Goal: Task Accomplishment & Management: Use online tool/utility

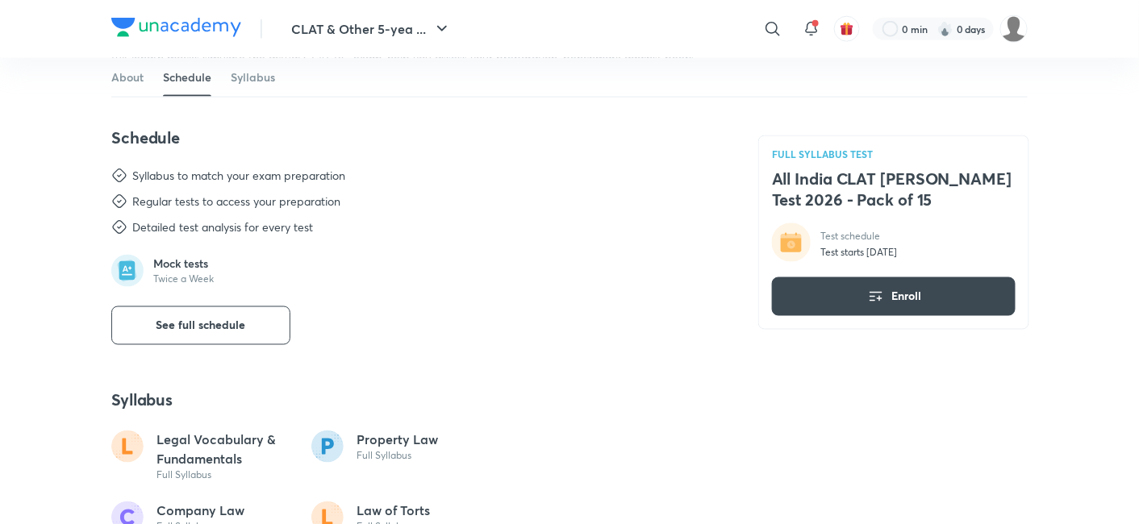
scroll to position [681, 0]
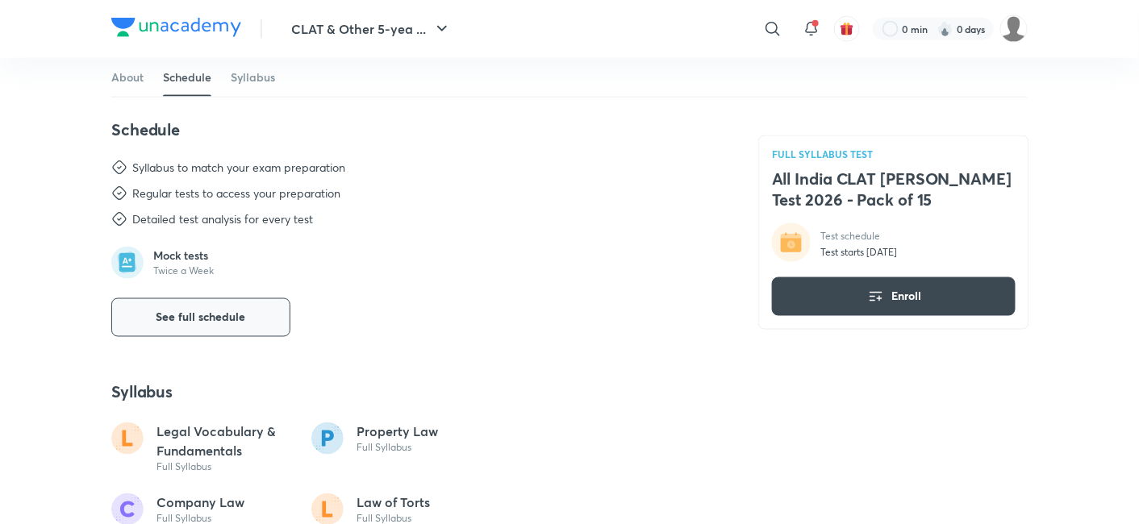
click at [154, 312] on button "See full schedule" at bounding box center [200, 318] width 179 height 39
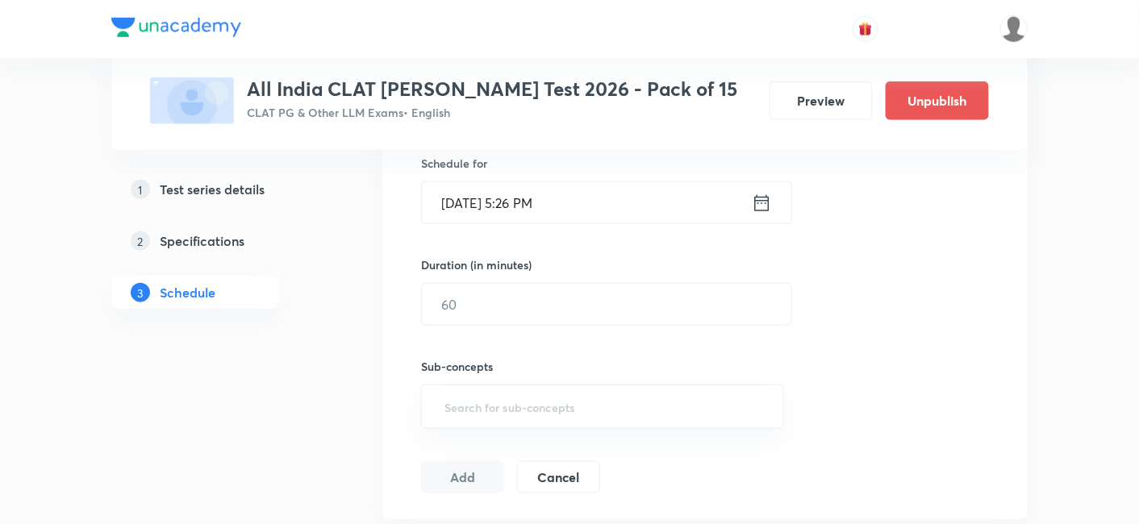
scroll to position [650, 0]
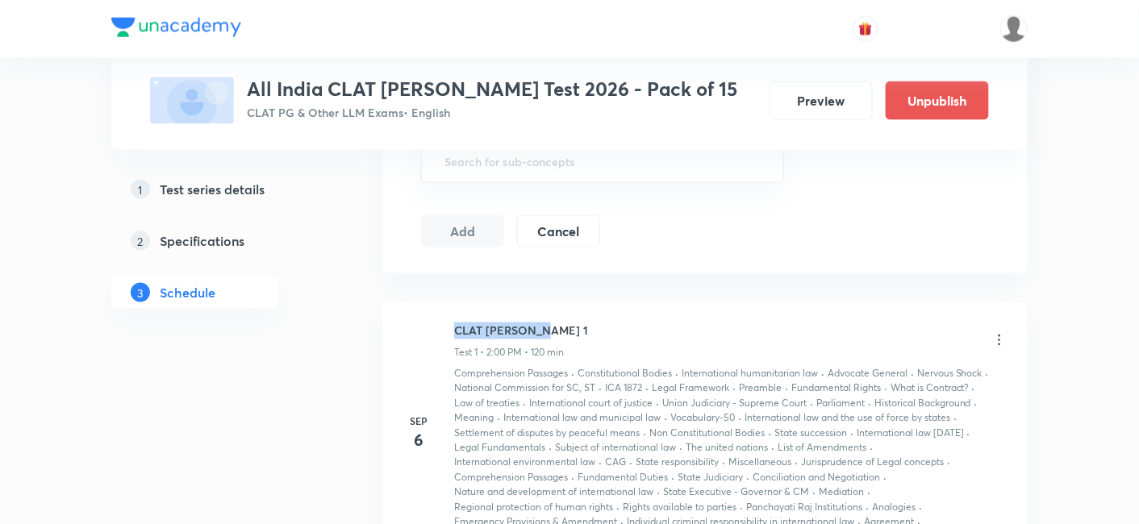
drag, startPoint x: 555, startPoint y: 328, endPoint x: 447, endPoint y: 327, distance: 108.1
click at [447, 327] on div "Sep 6 CLAT PG Mock 1 Test 1 • 2:00 PM • 120 min Comprehension Passages · Consti…" at bounding box center [705, 434] width 605 height 223
copy h6 "CLAT [PERSON_NAME] 1"
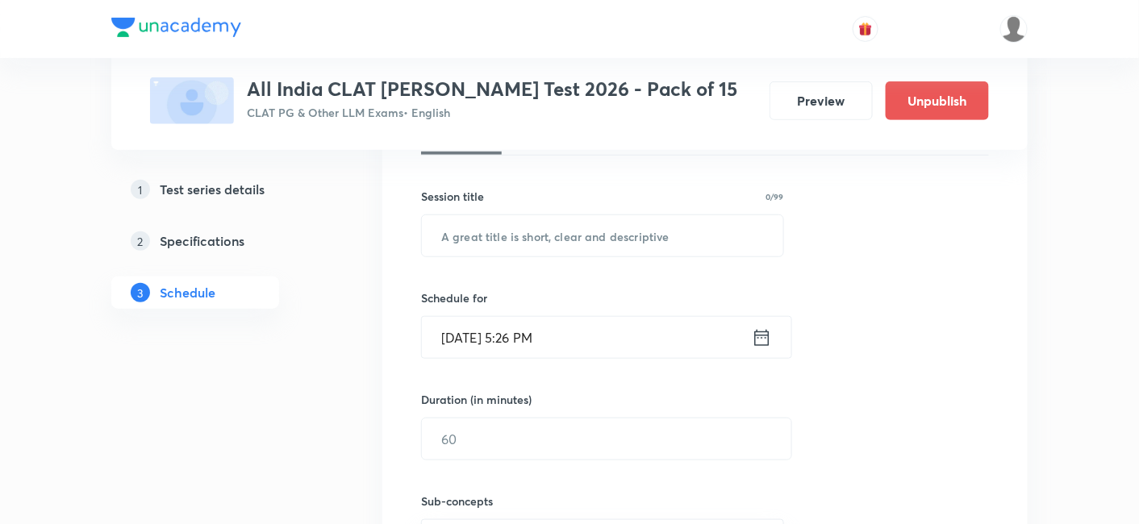
scroll to position [269, 0]
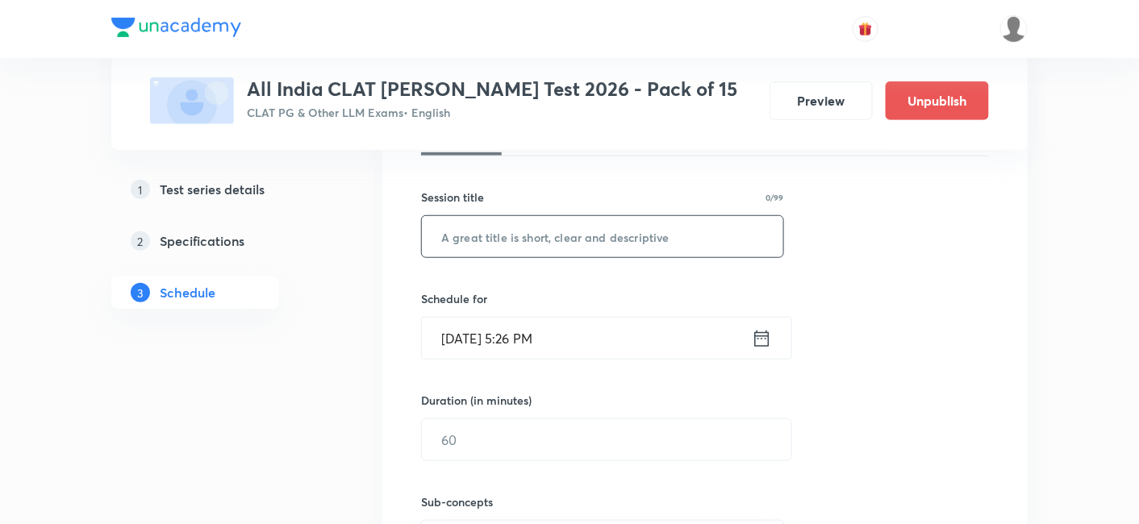
paste input "CLAT [PERSON_NAME] 1"
click at [468, 248] on input "CLAT [PERSON_NAME] 1" at bounding box center [602, 236] width 361 height 41
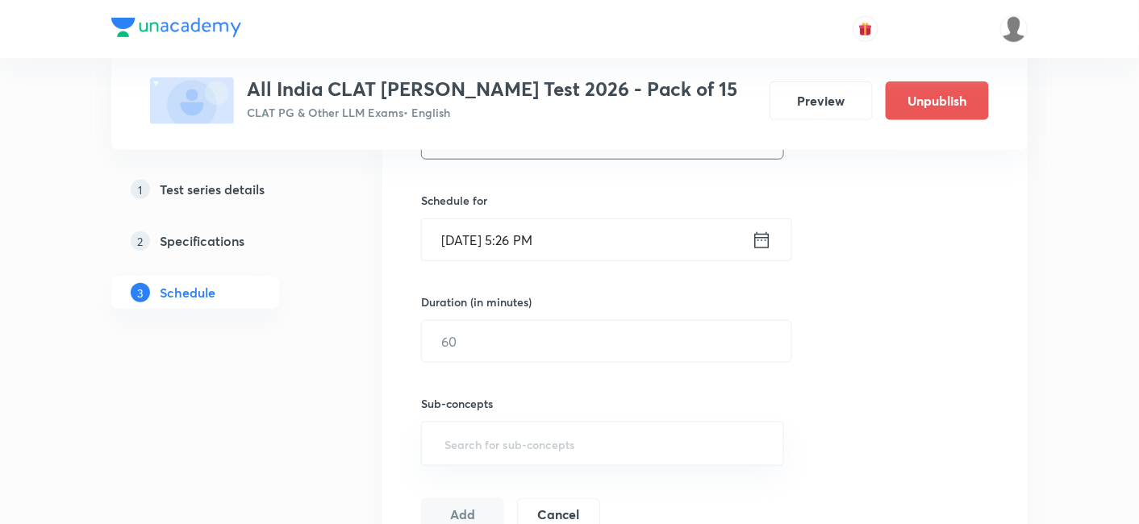
scroll to position [369, 0]
type input "CLAT [PERSON_NAME] 2"
click at [771, 239] on icon at bounding box center [762, 239] width 20 height 23
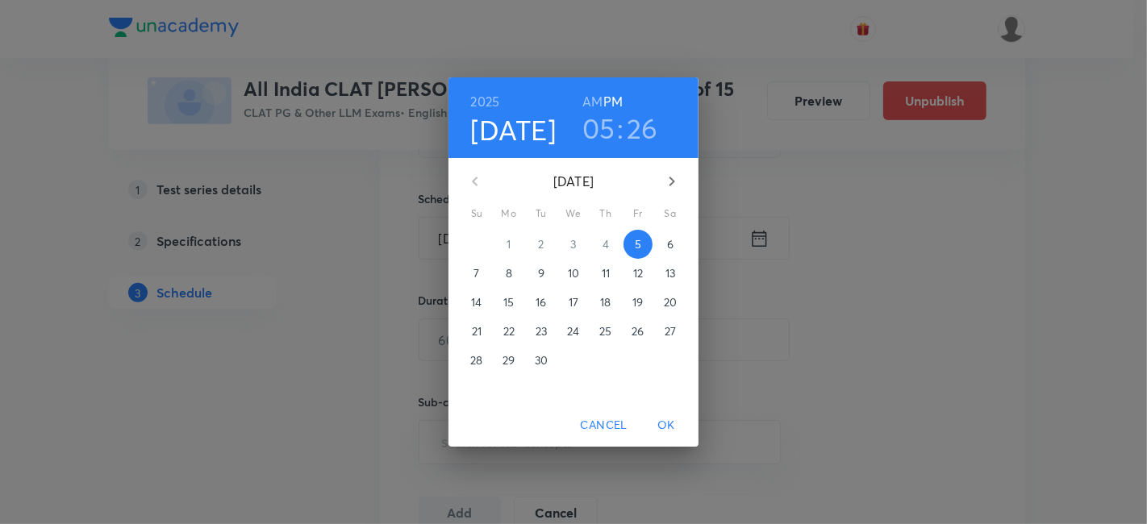
click at [474, 278] on p "7" at bounding box center [477, 273] width 6 height 16
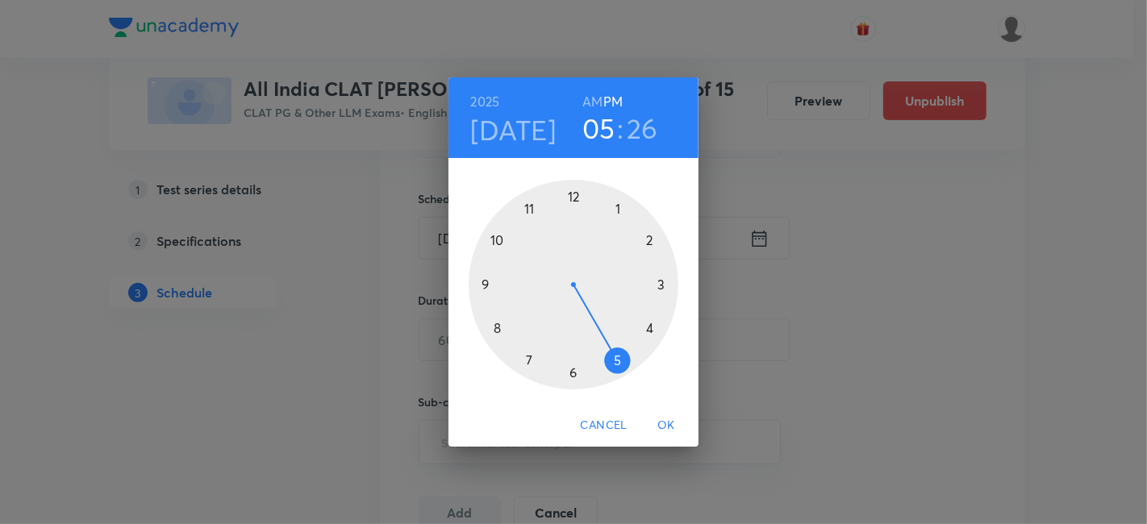
click at [645, 239] on div at bounding box center [574, 285] width 210 height 210
click at [571, 196] on div at bounding box center [574, 285] width 210 height 210
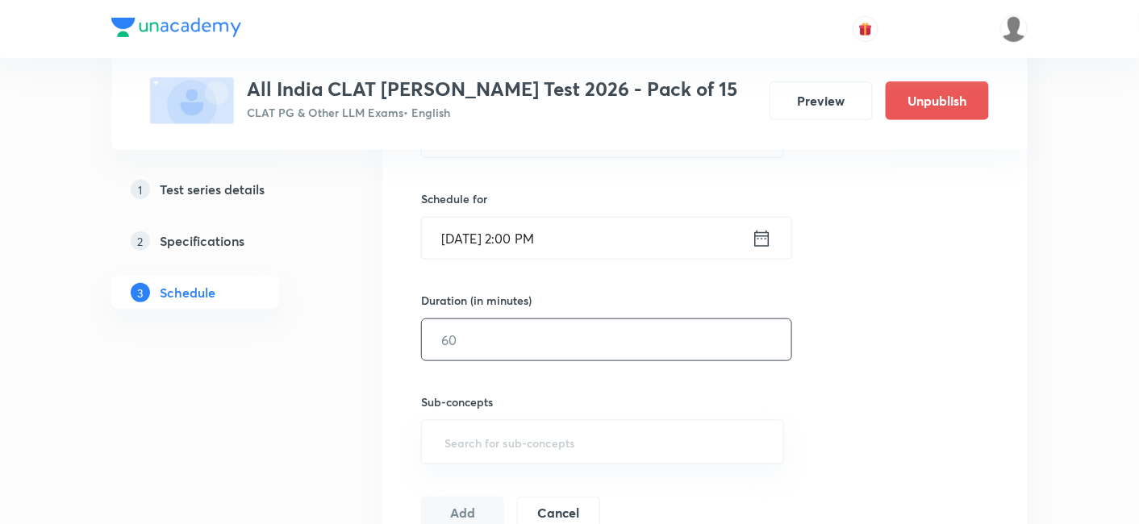
click at [510, 335] on input "text" at bounding box center [607, 340] width 370 height 41
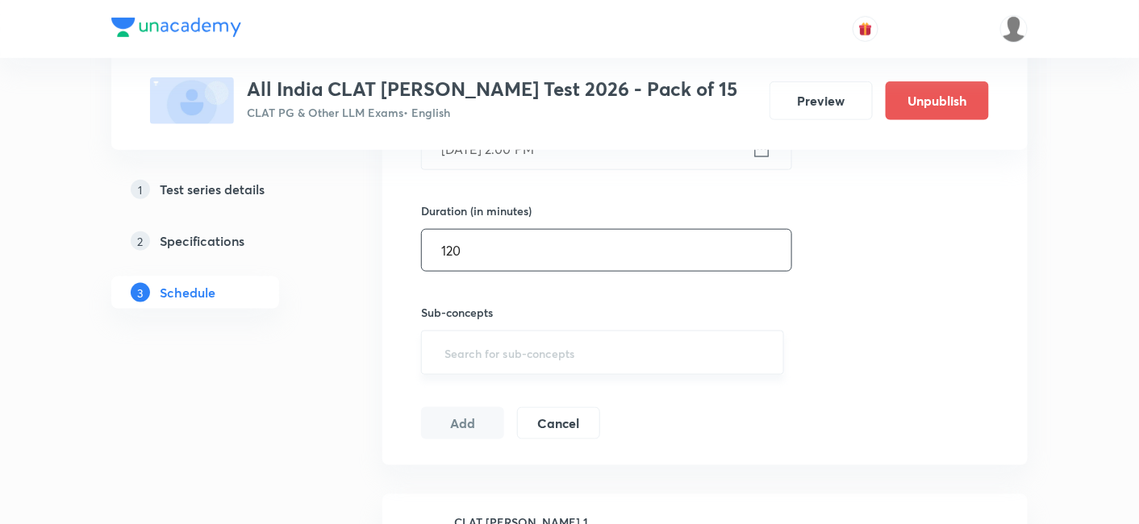
type input "120"
click at [502, 347] on input "text" at bounding box center [602, 353] width 323 height 30
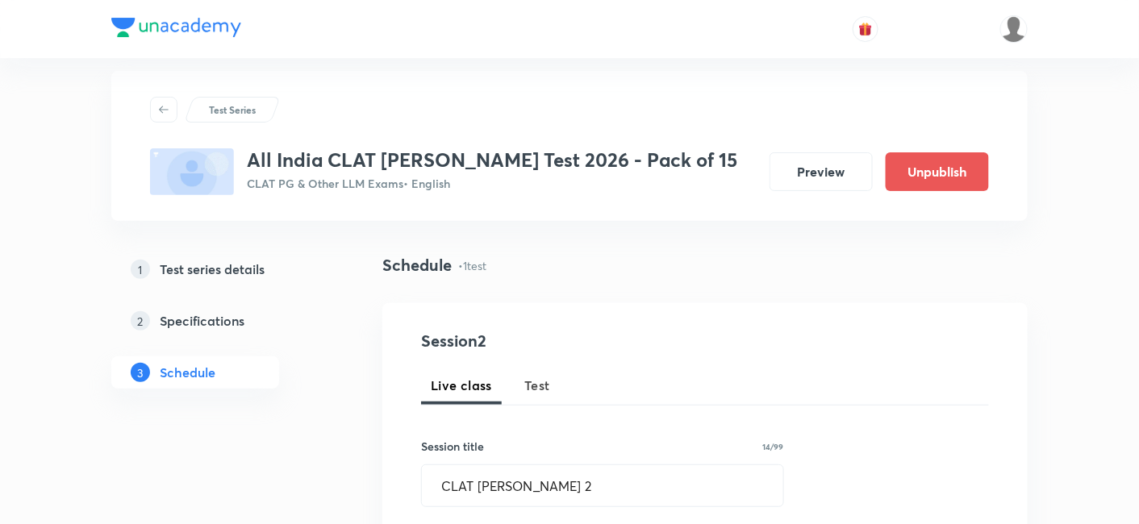
scroll to position [23, 0]
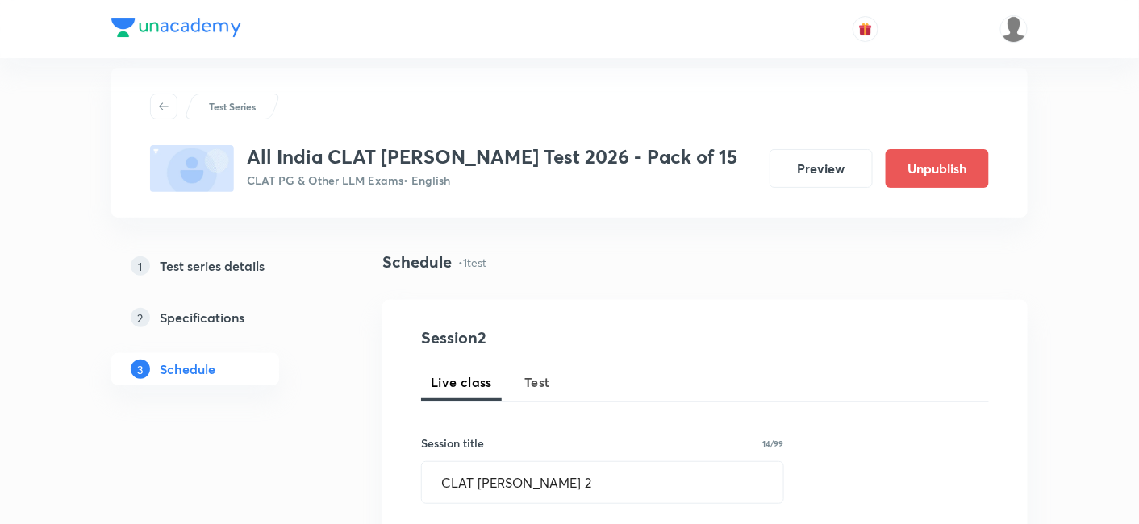
type input "a"
drag, startPoint x: 525, startPoint y: 457, endPoint x: 520, endPoint y: 485, distance: 27.9
click at [520, 485] on div "Session title 14/99 CLAT PG Mock 2 ​" at bounding box center [602, 469] width 363 height 69
click at [520, 485] on input "CLAT PG Mock 2" at bounding box center [602, 482] width 361 height 41
click at [531, 390] on span "Test" at bounding box center [537, 382] width 26 height 19
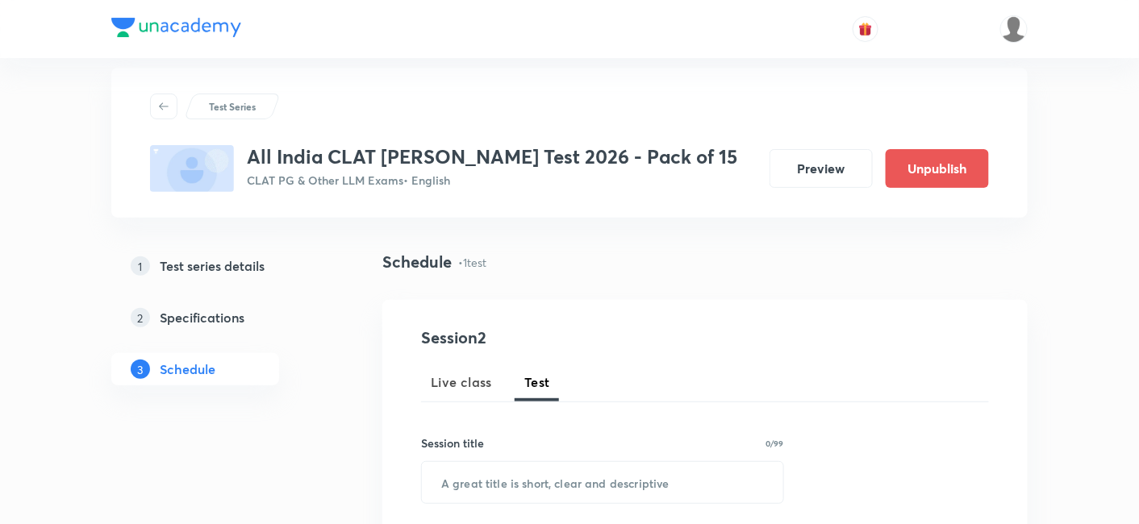
scroll to position [119, 0]
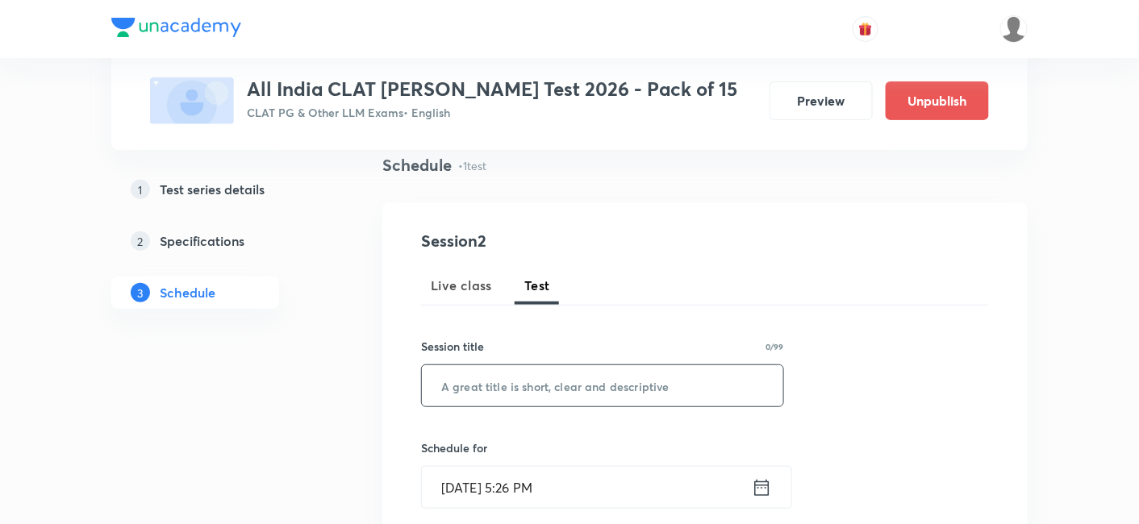
paste input "CLAT PG Mock 2"
click at [529, 388] on input "text" at bounding box center [602, 386] width 361 height 41
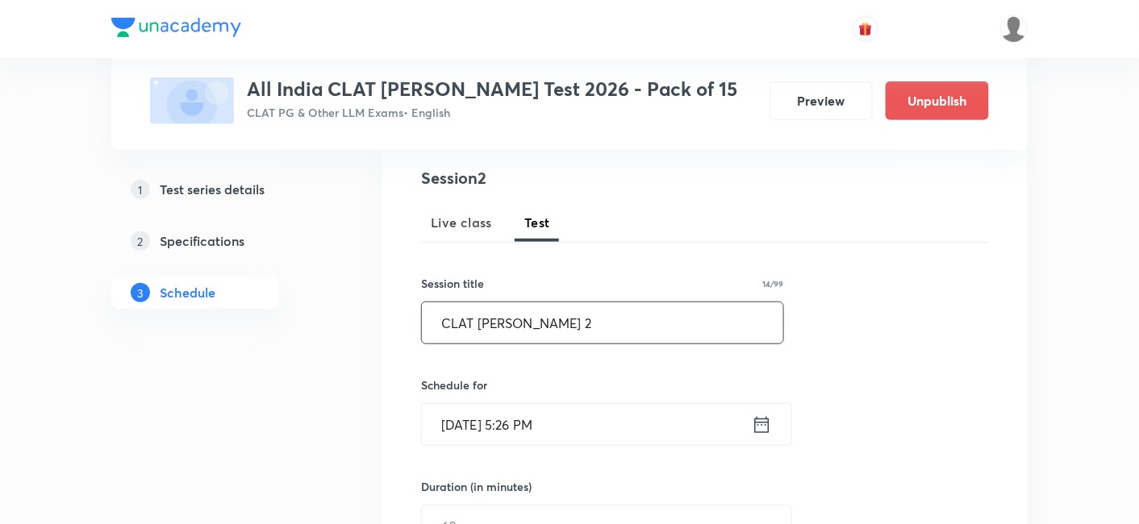
scroll to position [184, 0]
type input "CLAT PG Mock 2"
click at [765, 429] on icon at bounding box center [762, 423] width 15 height 16
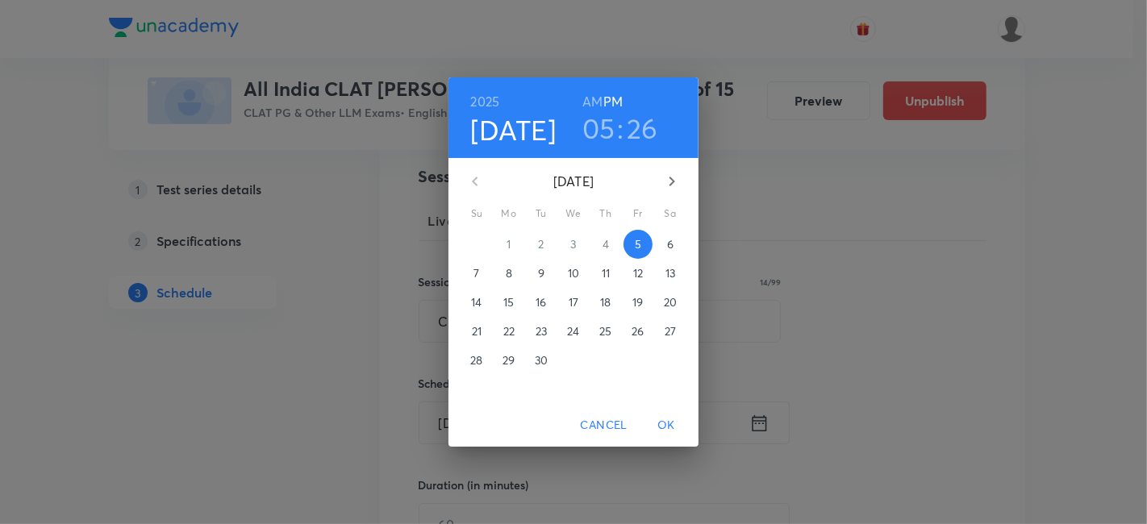
click at [472, 276] on span "7" at bounding box center [476, 273] width 29 height 16
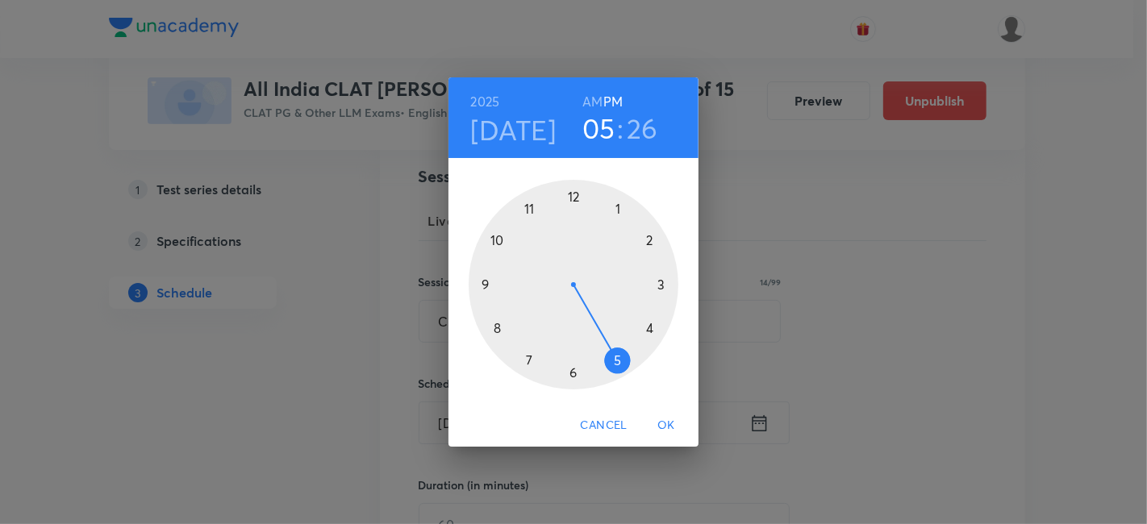
click at [652, 243] on div at bounding box center [574, 285] width 210 height 210
click at [573, 196] on div at bounding box center [574, 285] width 210 height 210
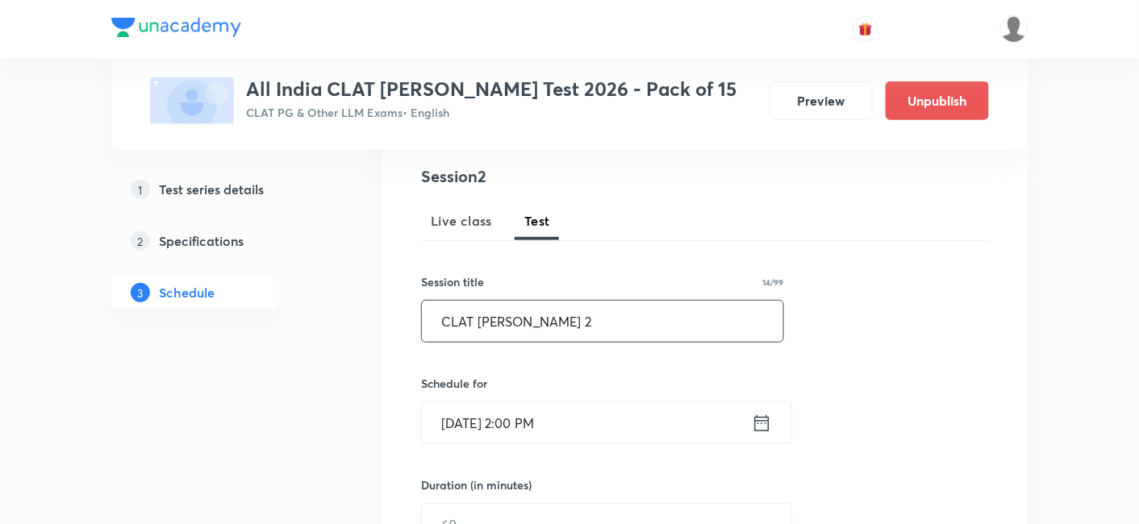
scroll to position [390, 0]
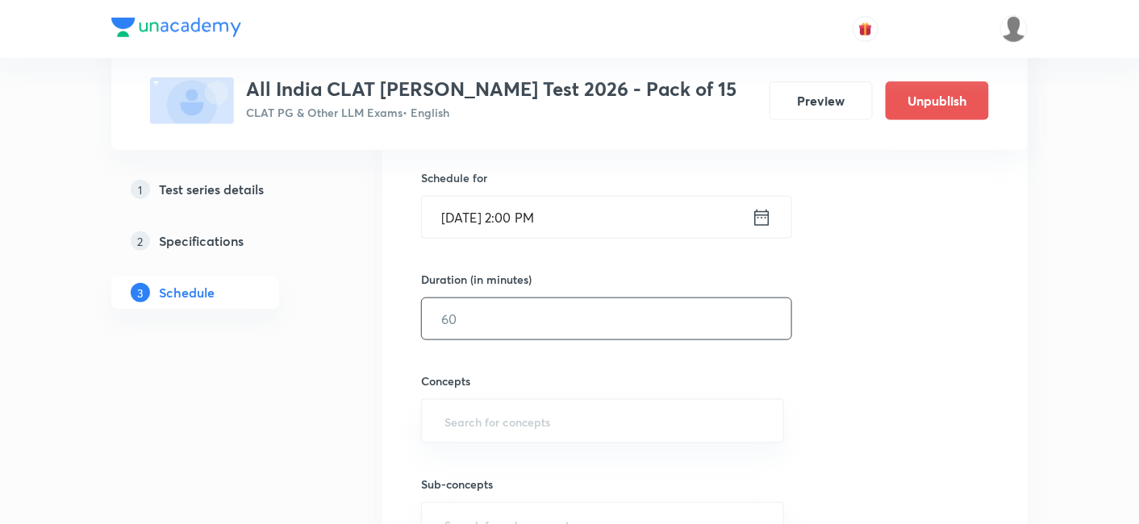
click at [545, 324] on input "text" at bounding box center [607, 319] width 370 height 41
click at [528, 441] on div "​" at bounding box center [602, 421] width 363 height 44
type input "120"
type input "a"
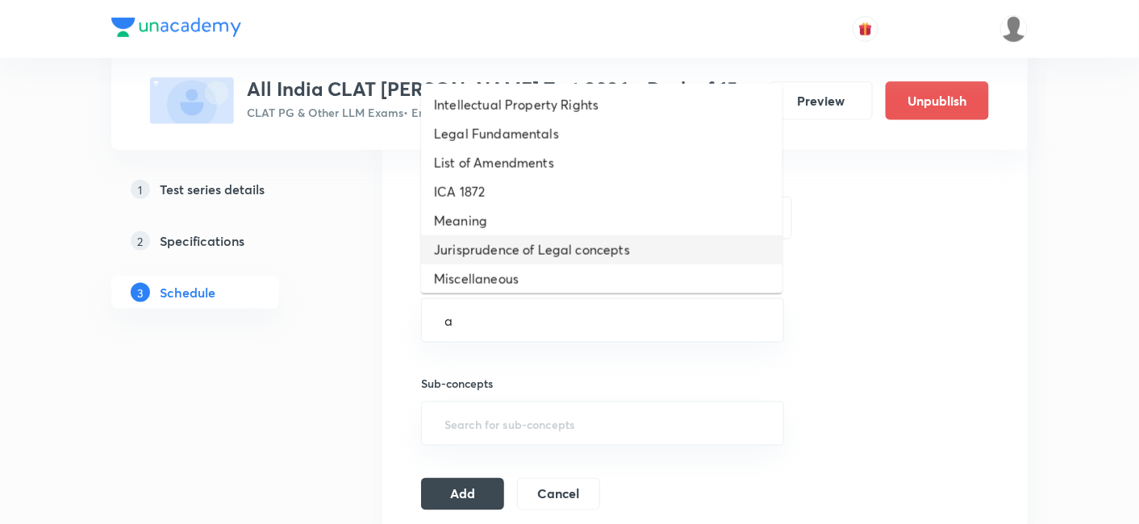
click at [518, 240] on li "Jurisprudence of Legal concepts" at bounding box center [601, 250] width 361 height 29
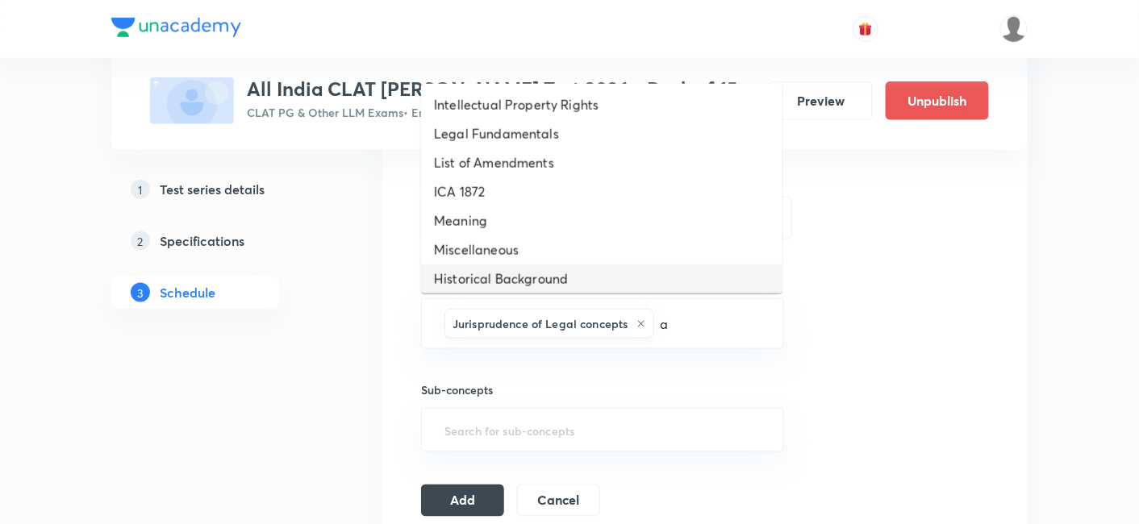
type input "a"
click at [687, 327] on input "text" at bounding box center [711, 324] width 107 height 30
type input "a"
click at [525, 286] on li "Historical Background" at bounding box center [601, 279] width 361 height 29
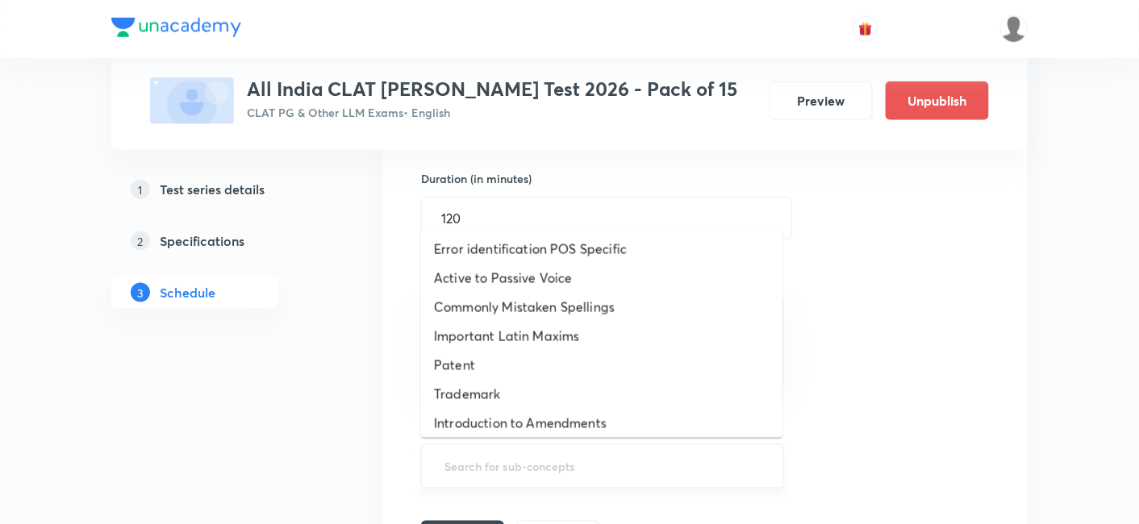
type input "a"
click at [516, 471] on input "a" at bounding box center [602, 467] width 323 height 30
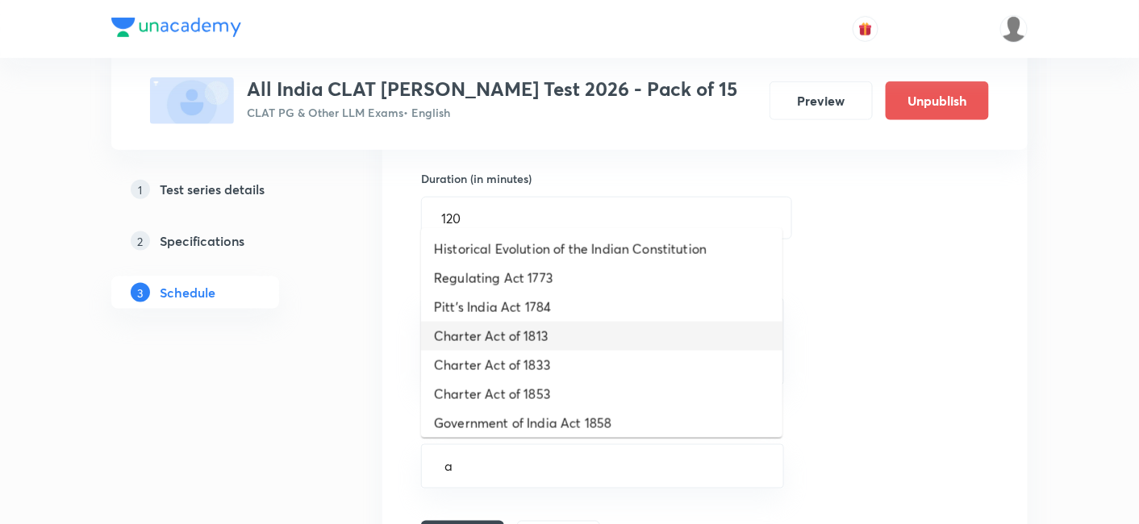
click at [479, 335] on li "Charter Act of 1813" at bounding box center [601, 336] width 361 height 29
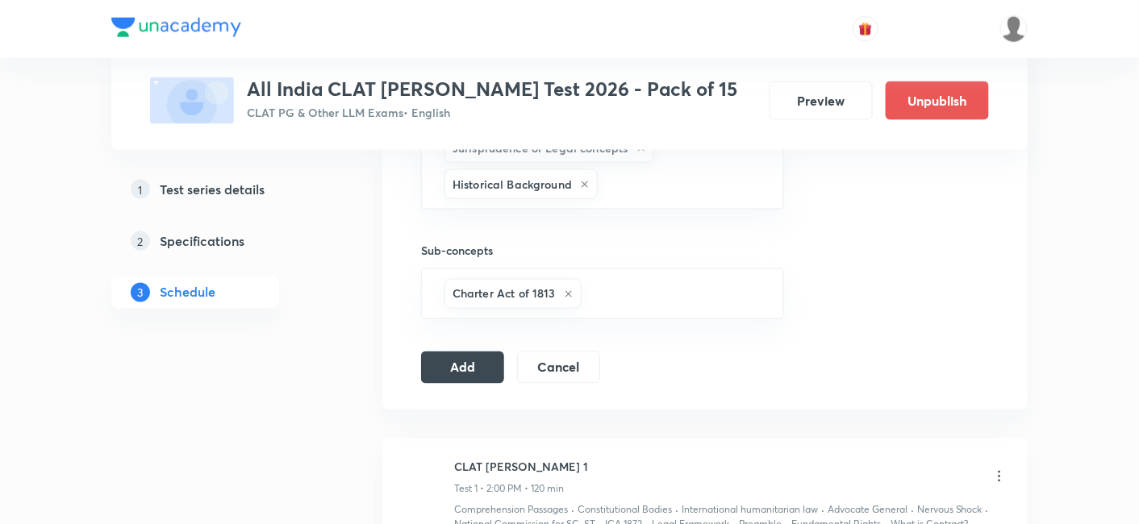
scroll to position [668, 0]
click at [489, 365] on button "Add" at bounding box center [462, 365] width 83 height 32
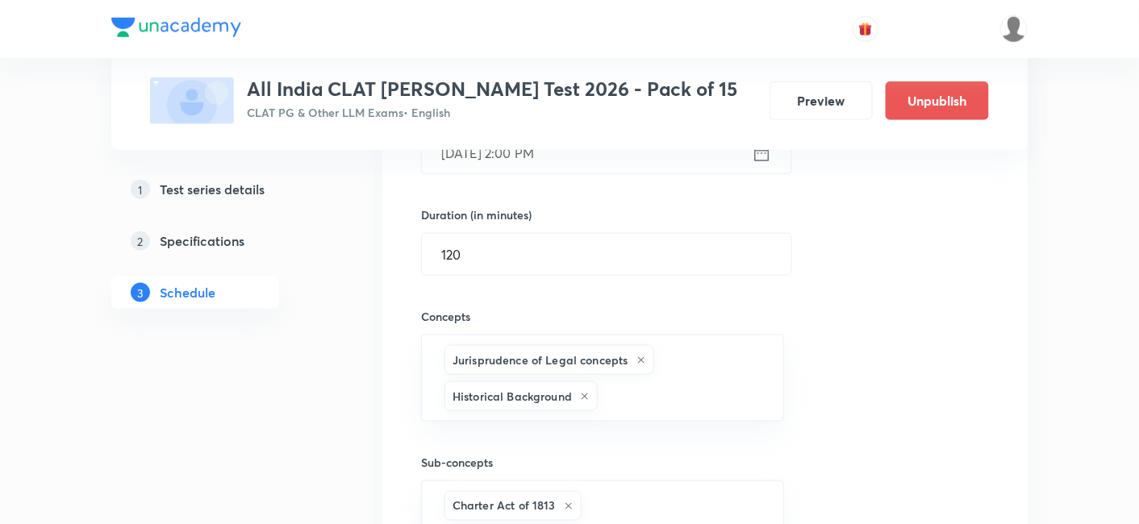
scroll to position [566, 0]
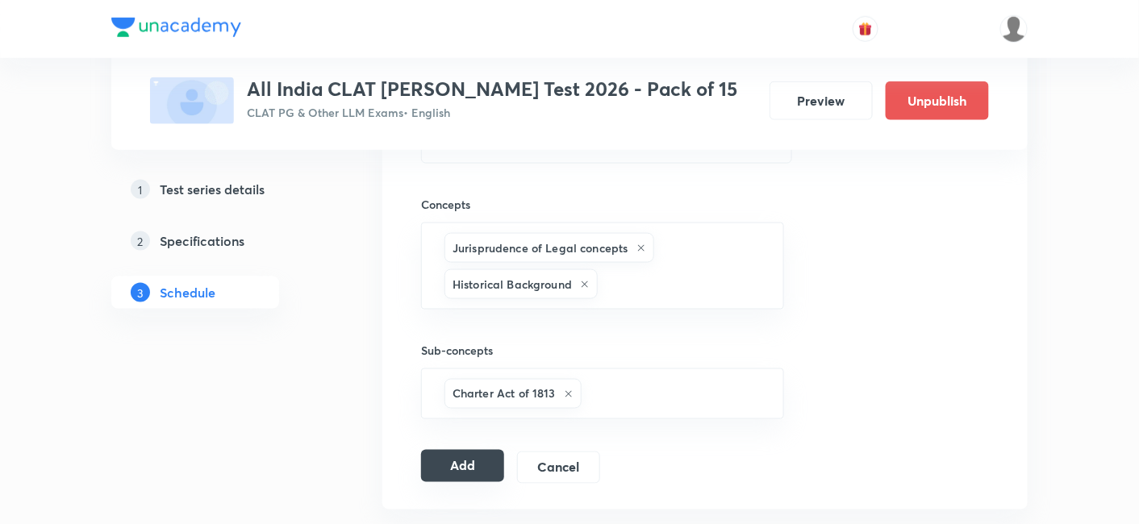
click at [478, 457] on button "Add" at bounding box center [462, 466] width 83 height 32
click at [820, 82] on button "Preview" at bounding box center [821, 99] width 103 height 39
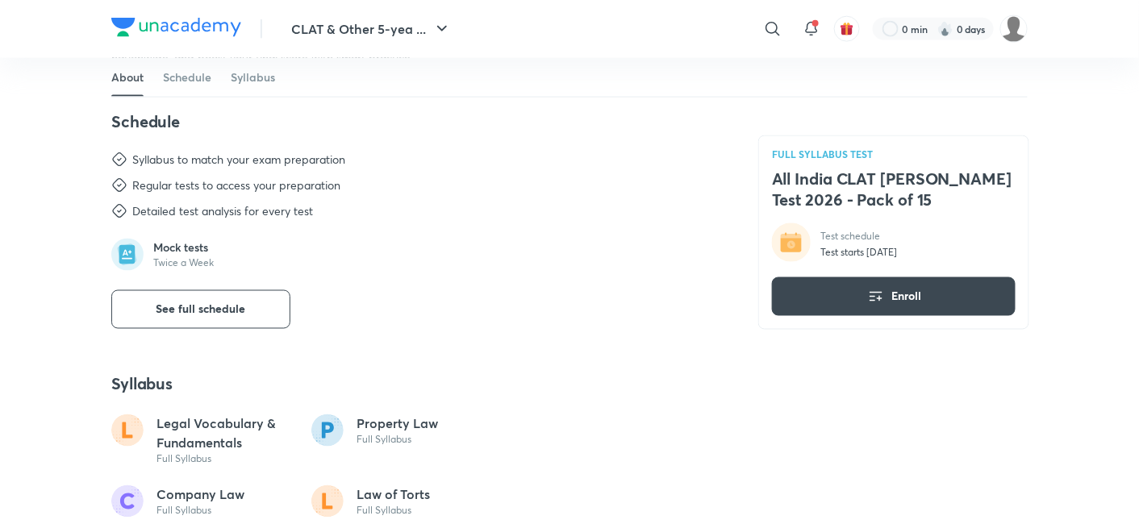
scroll to position [717, 0]
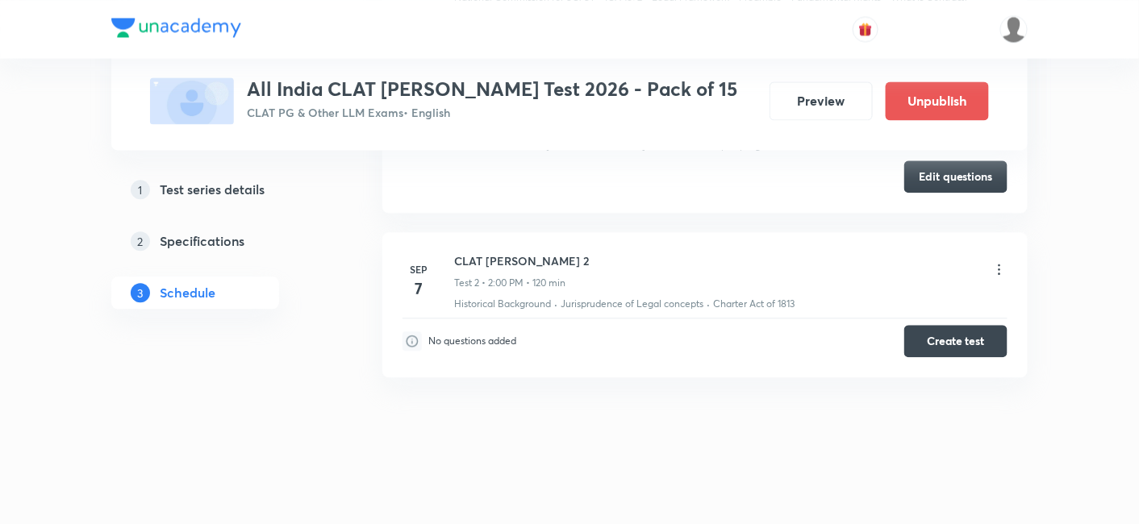
scroll to position [1042, 0]
click at [934, 335] on button "Create test" at bounding box center [956, 339] width 103 height 32
click at [963, 328] on button "Create test" at bounding box center [956, 339] width 103 height 32
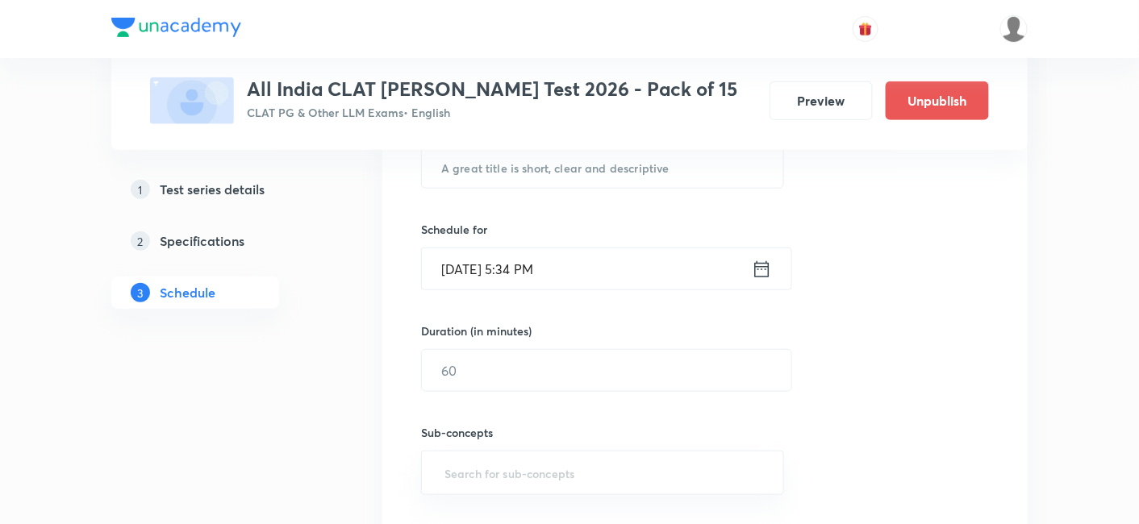
scroll to position [236, 0]
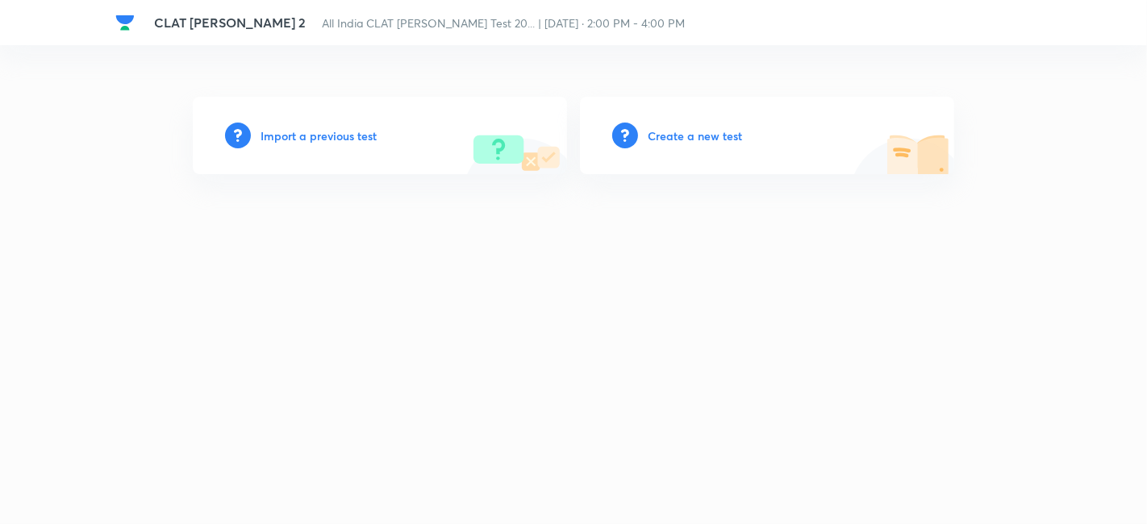
click at [305, 130] on h6 "Import a previous test" at bounding box center [319, 135] width 116 height 17
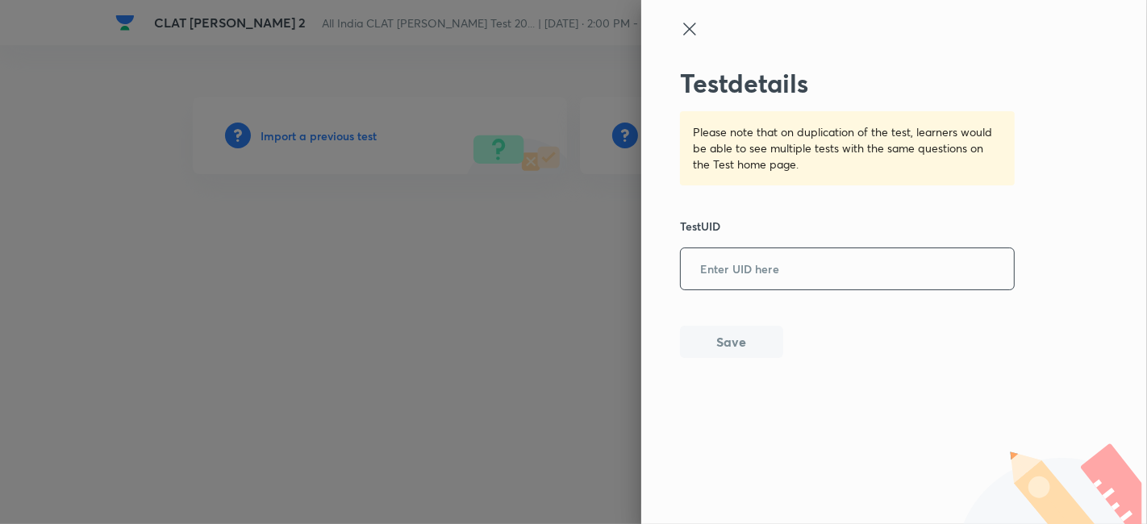
click at [766, 269] on input "text" at bounding box center [847, 270] width 333 height 40
paste input "WQ5GVKUD39"
type input "WQ5GVKUD39"
click at [710, 338] on button "Save" at bounding box center [731, 340] width 103 height 32
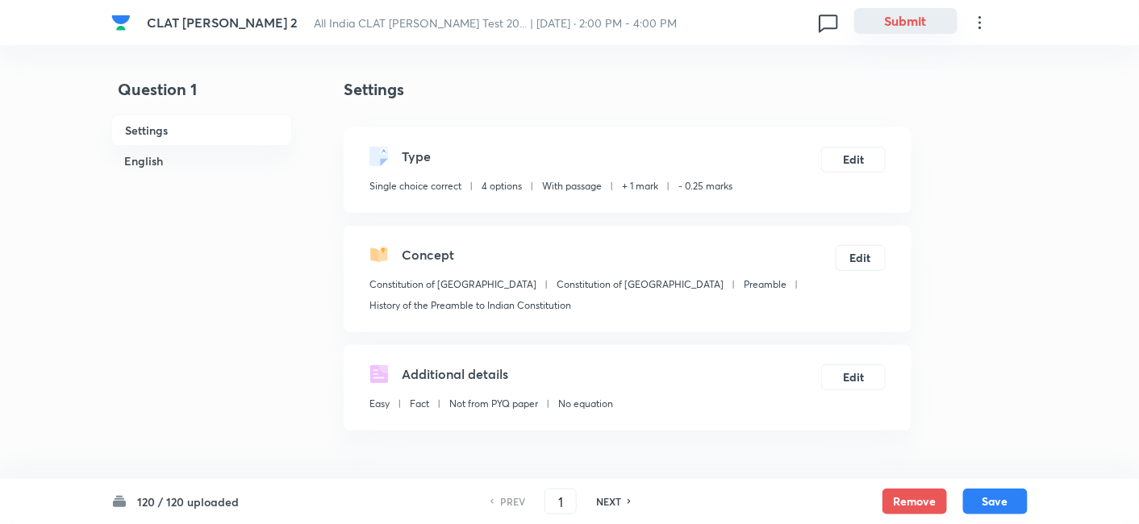
click at [918, 23] on button "Submit" at bounding box center [905, 21] width 103 height 26
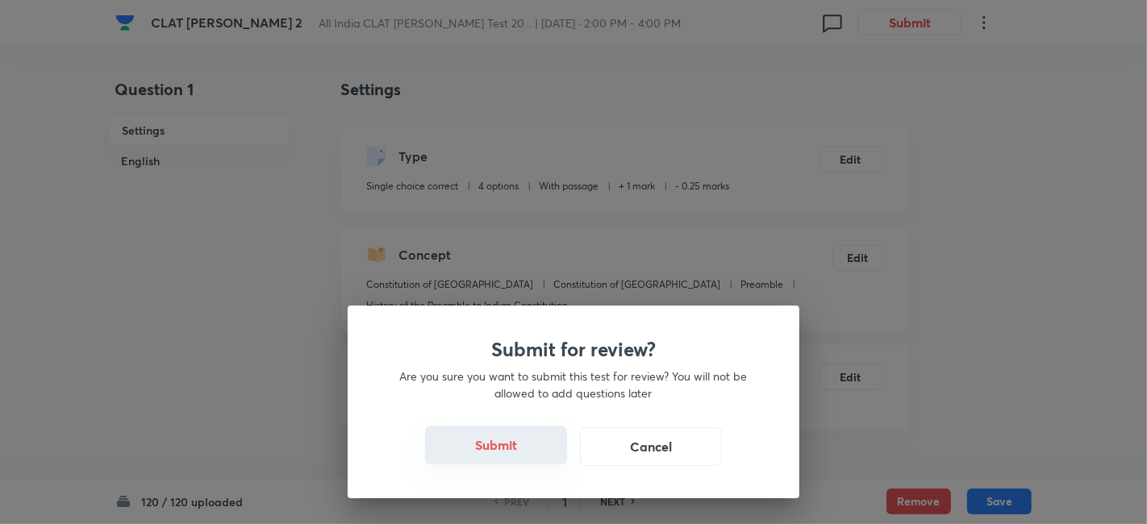
click at [539, 451] on button "Submit" at bounding box center [496, 445] width 142 height 39
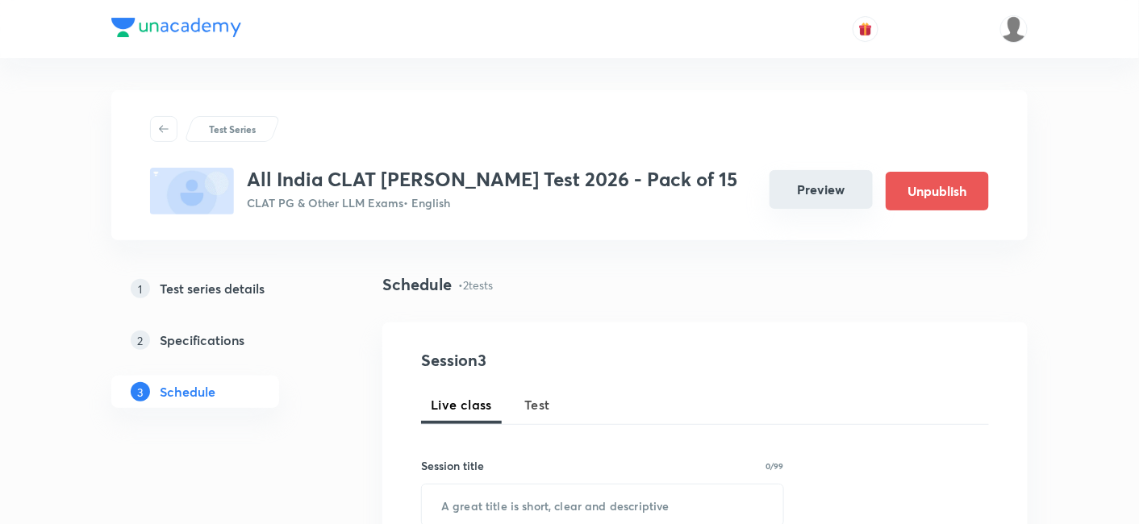
click at [839, 192] on button "Preview" at bounding box center [821, 189] width 103 height 39
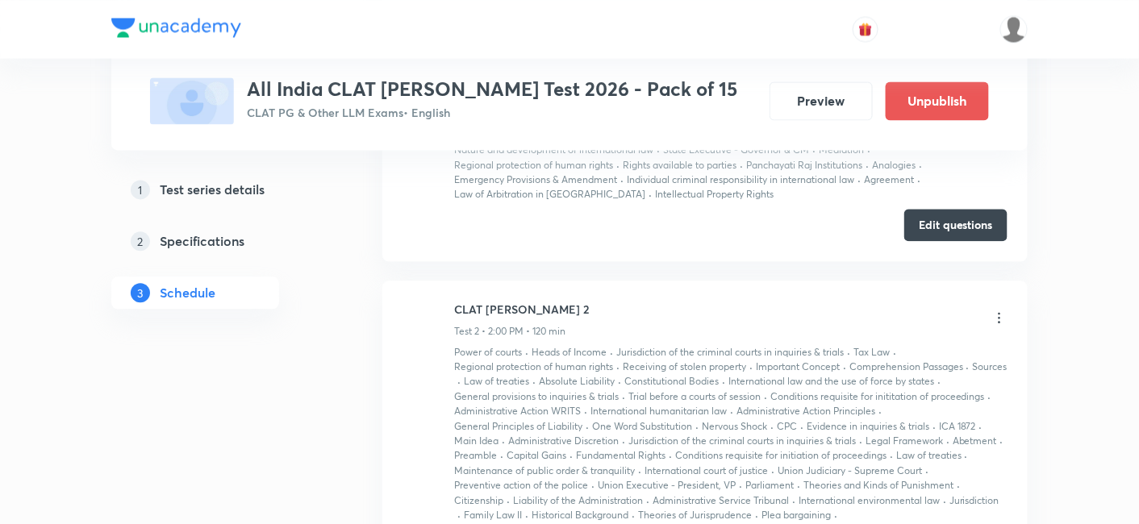
scroll to position [953, 0]
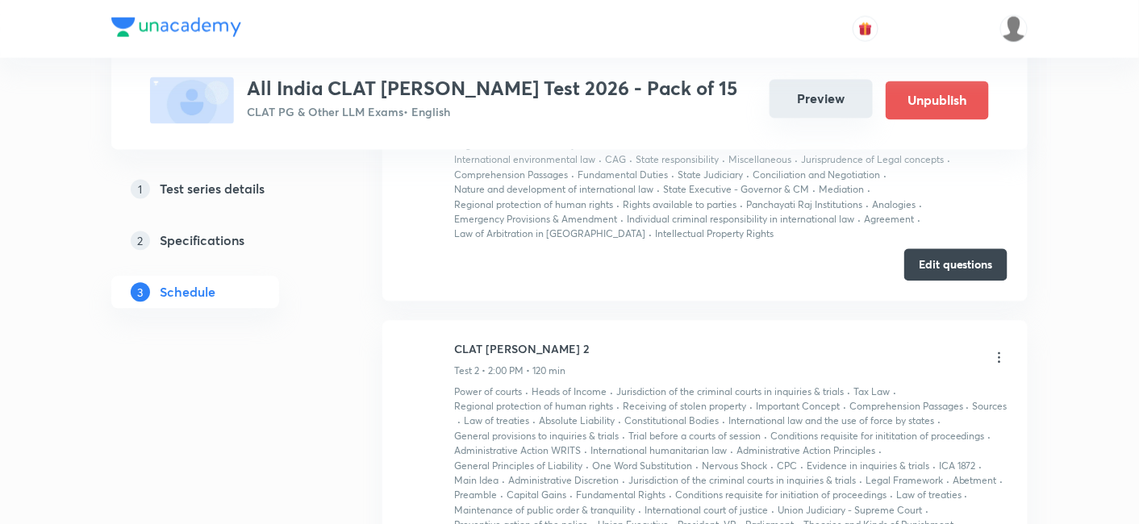
click at [796, 95] on button "Preview" at bounding box center [821, 99] width 103 height 39
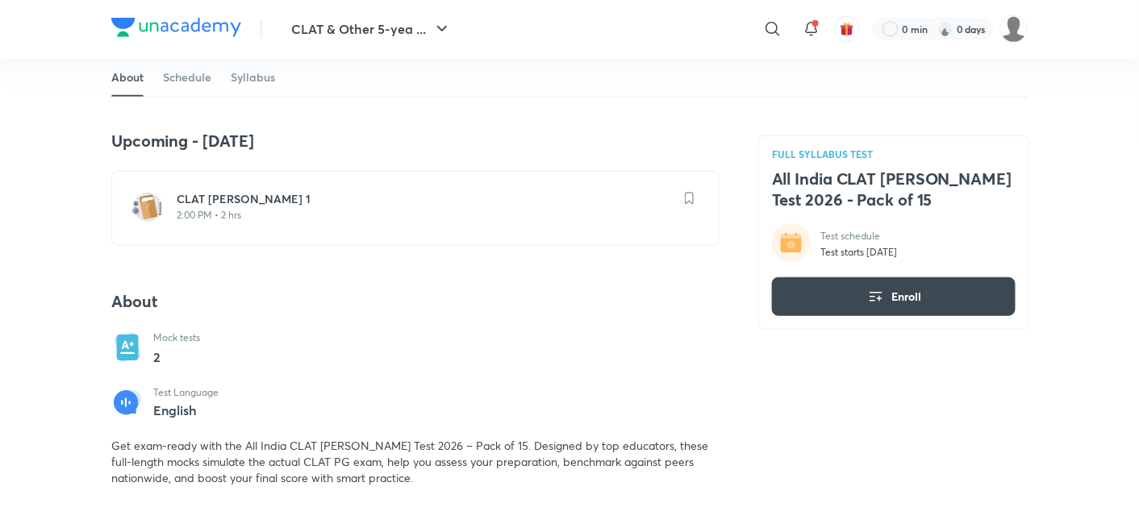
scroll to position [358, 0]
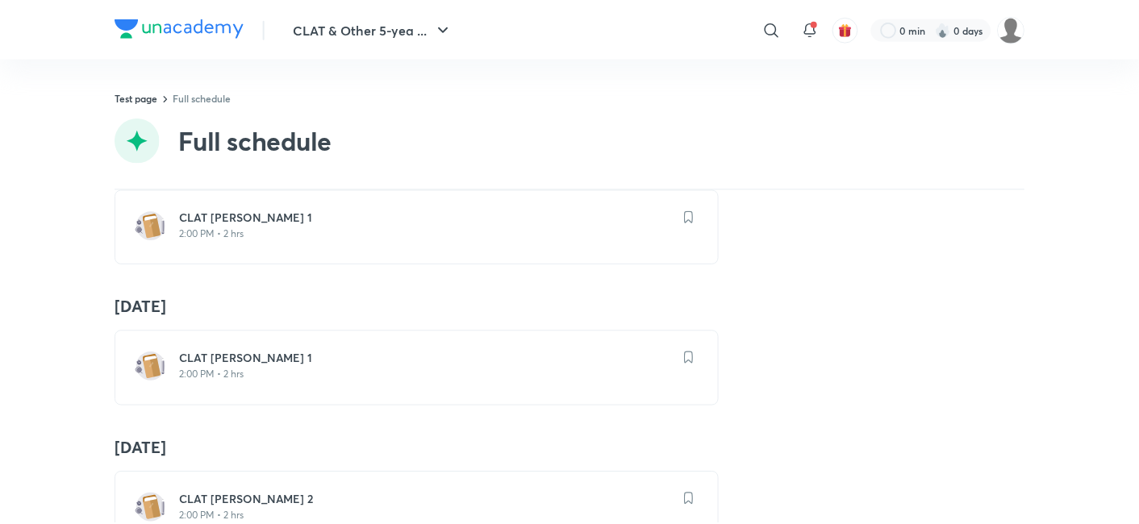
scroll to position [127, 0]
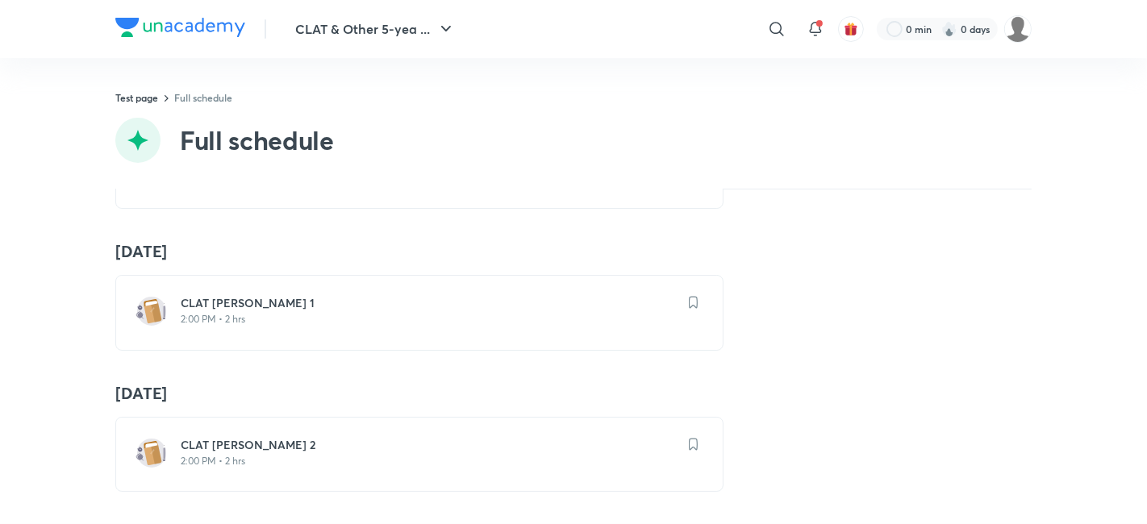
click at [203, 437] on h6 "CLAT [PERSON_NAME] 2" at bounding box center [429, 445] width 497 height 16
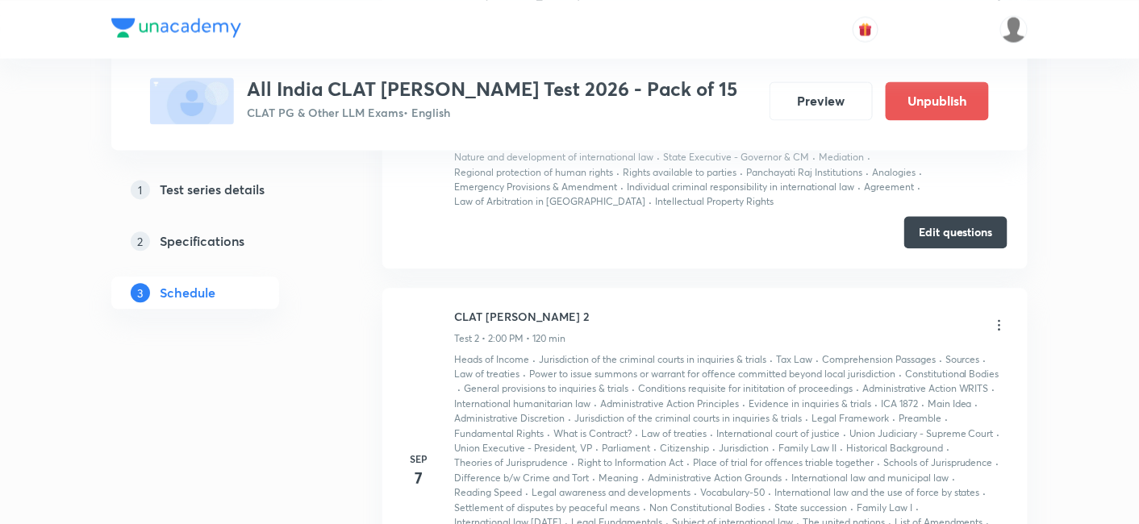
scroll to position [1255, 0]
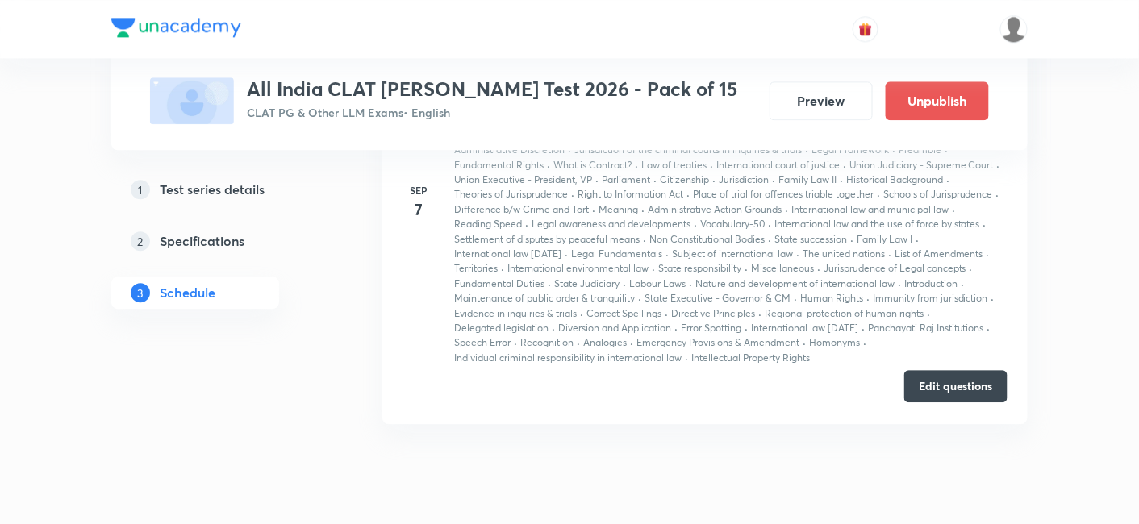
click at [945, 393] on button "Edit questions" at bounding box center [956, 386] width 103 height 32
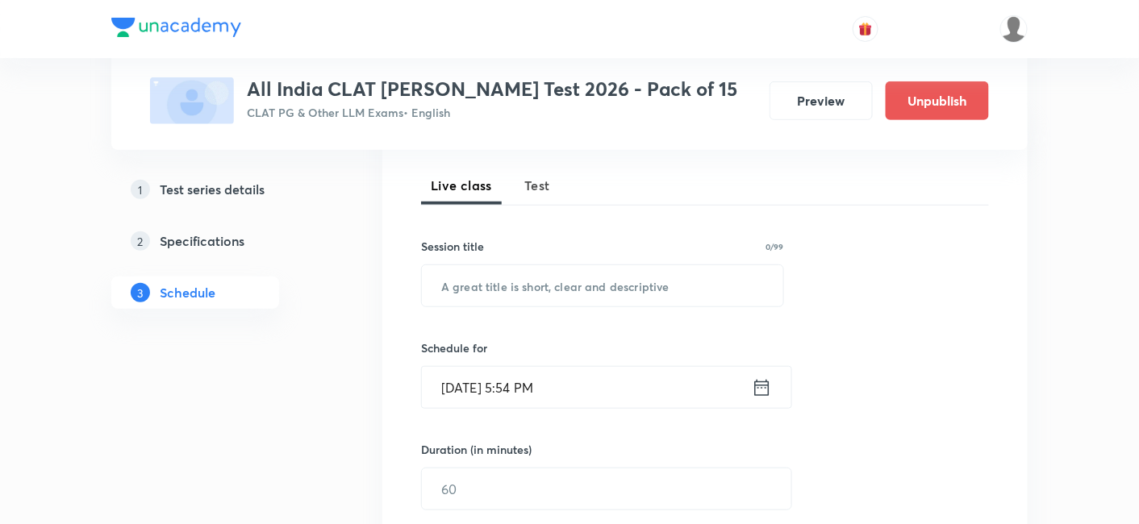
scroll to position [227, 0]
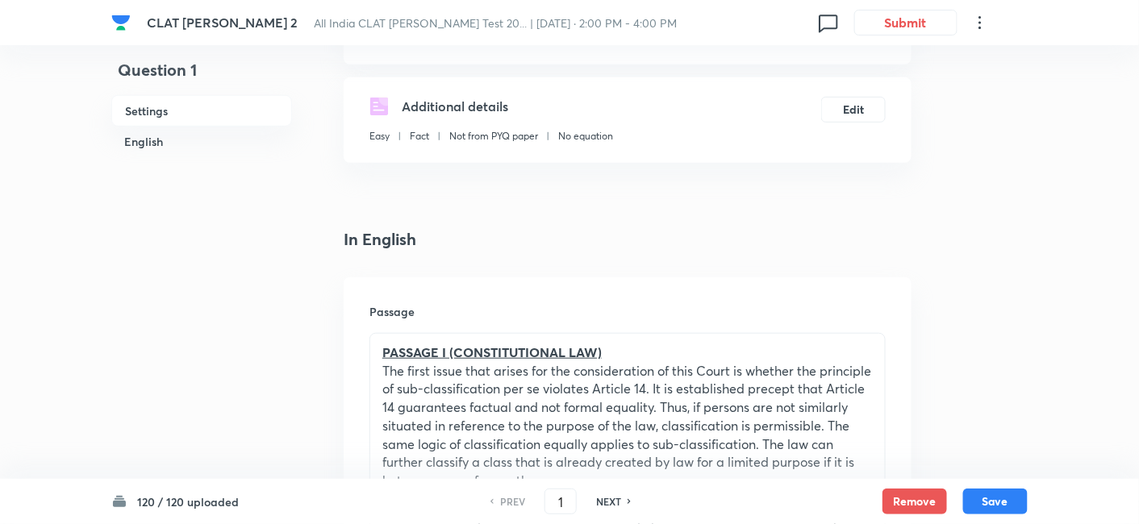
scroll to position [448, 0]
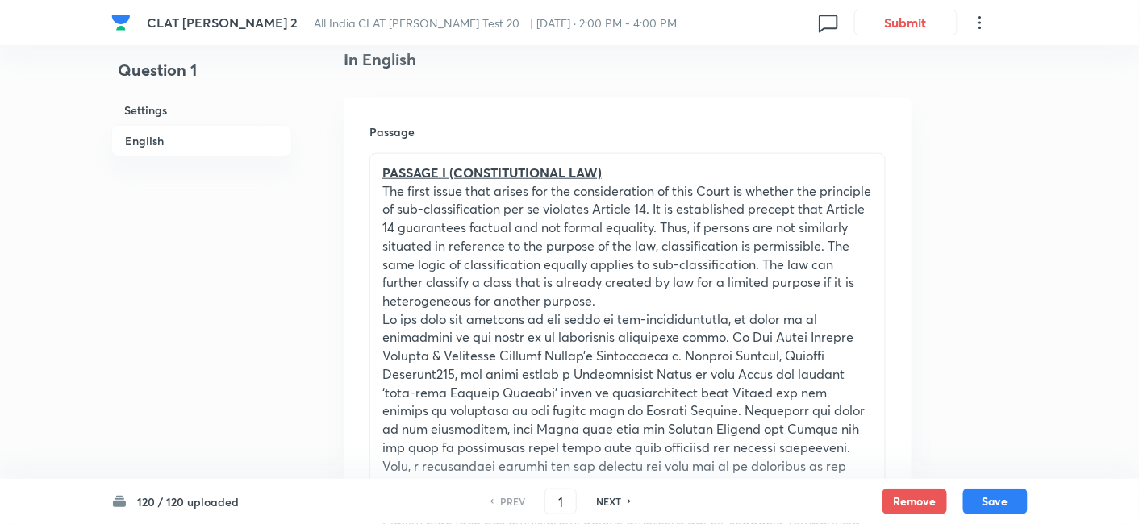
click at [173, 493] on div "120 / 120 uploaded PREV 1 ​ NEXT Remove Save" at bounding box center [569, 501] width 917 height 45
click at [111, 504] on div "120 / 120 uploaded PREV 1 ​ NEXT Remove Save" at bounding box center [569, 501] width 1139 height 45
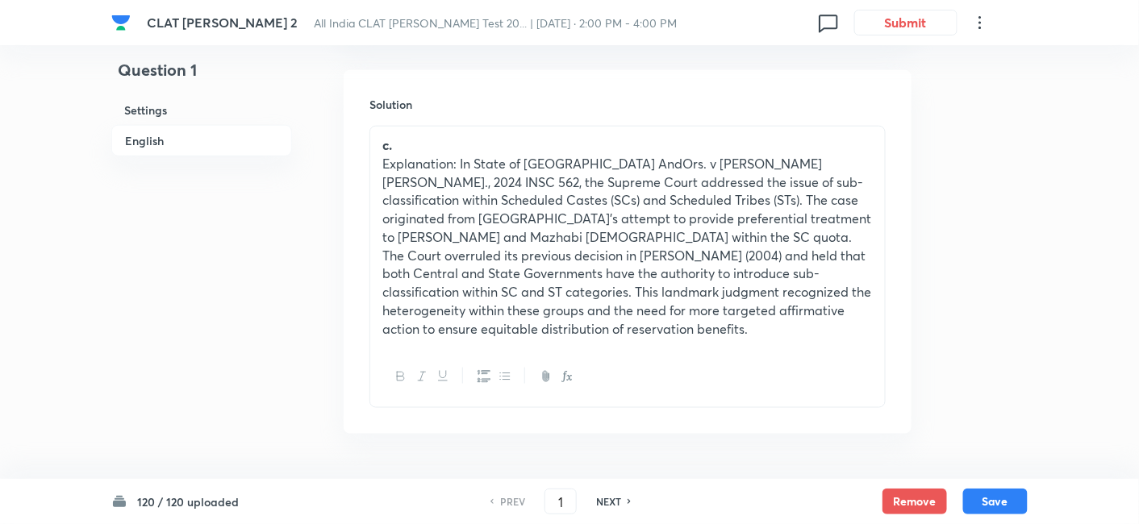
scroll to position [2437, 0]
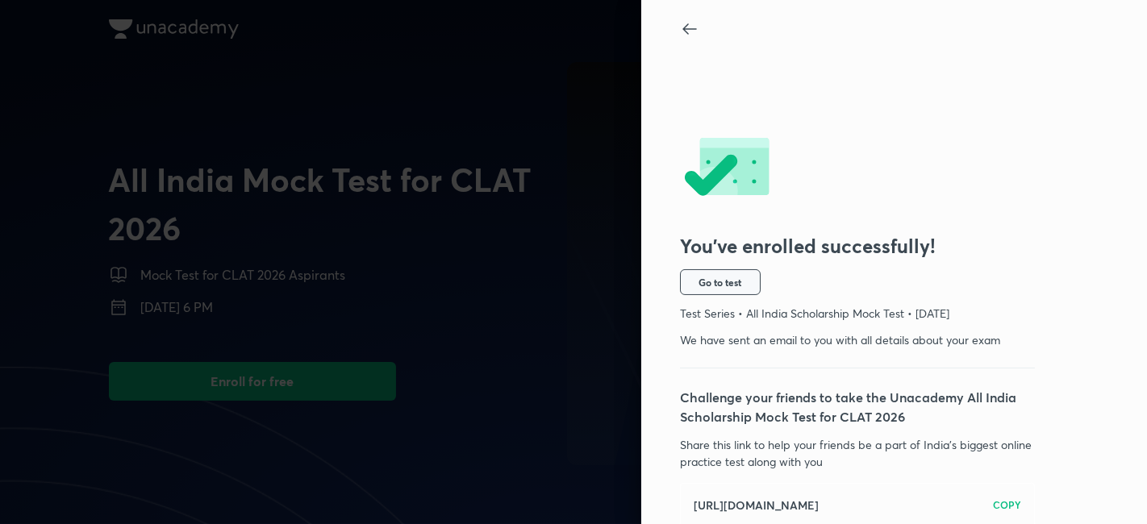
click at [704, 281] on span "Go to test" at bounding box center [721, 282] width 43 height 13
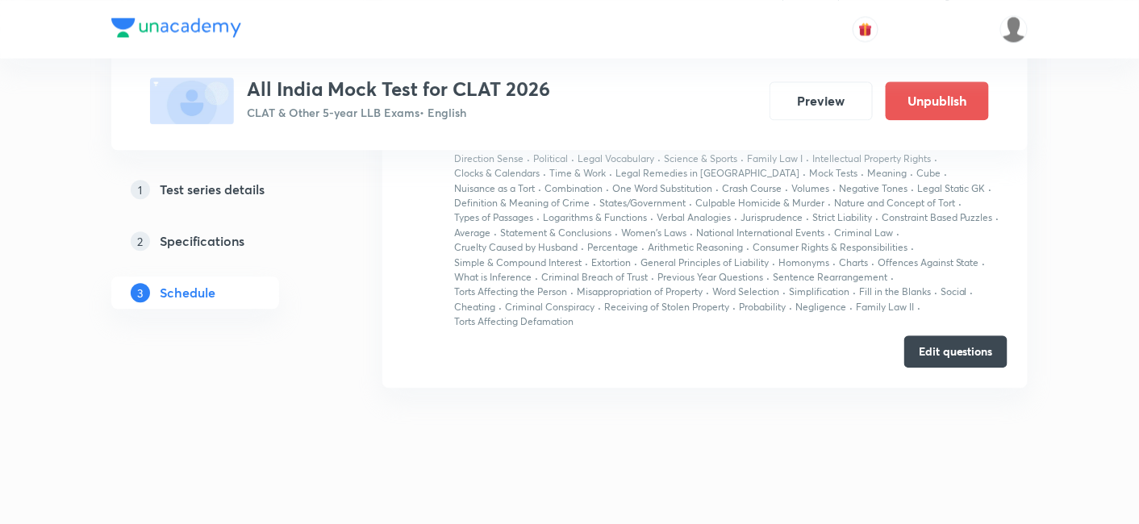
scroll to position [1165, 0]
click at [913, 349] on button "Edit questions" at bounding box center [956, 348] width 103 height 32
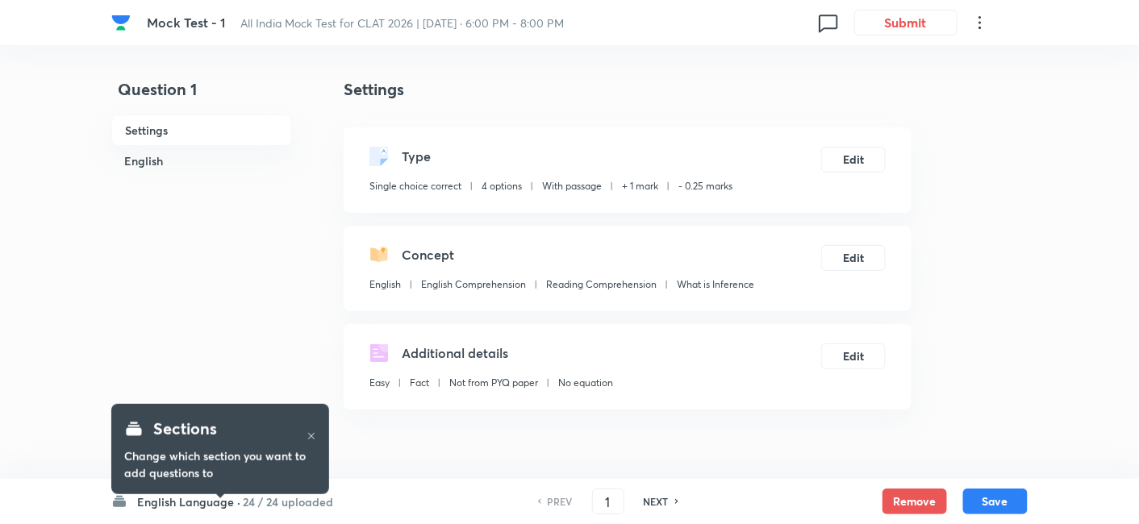
scroll to position [179, 0]
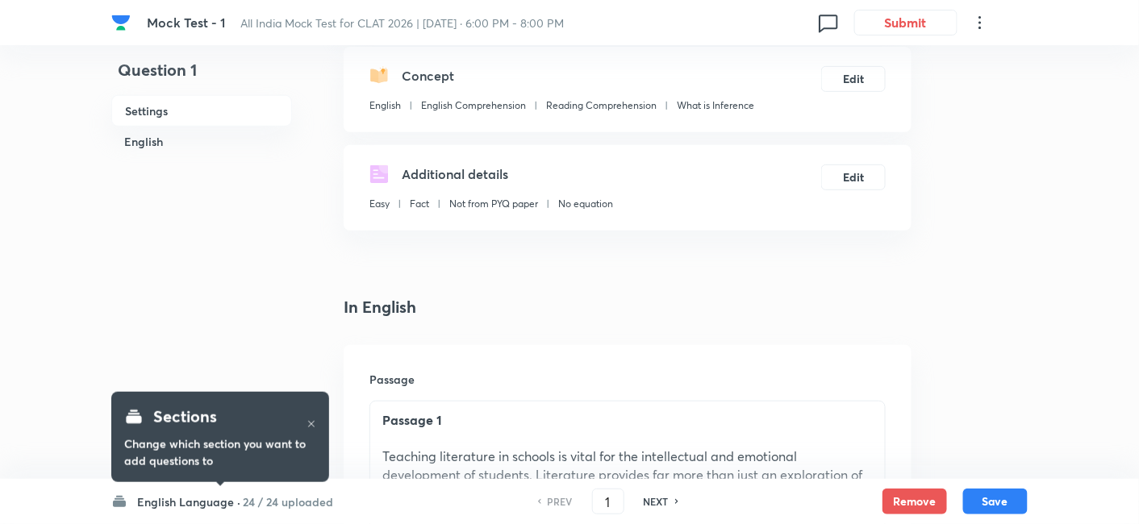
click at [243, 501] on h6 "24 / 24 uploaded" at bounding box center [288, 502] width 90 height 17
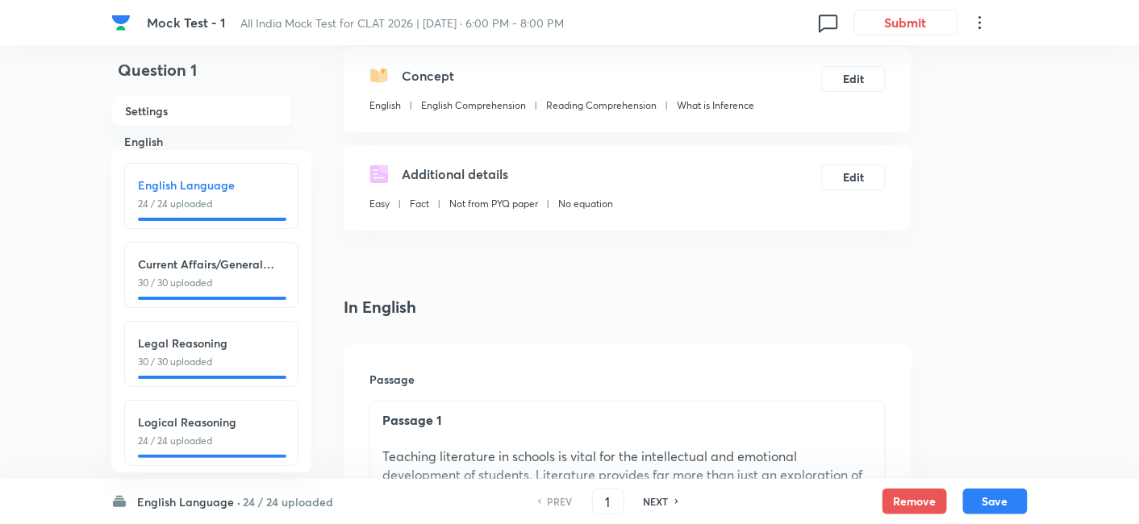
click at [217, 289] on p "30 / 30 uploaded" at bounding box center [211, 283] width 147 height 15
type input "25"
checkbox input "true"
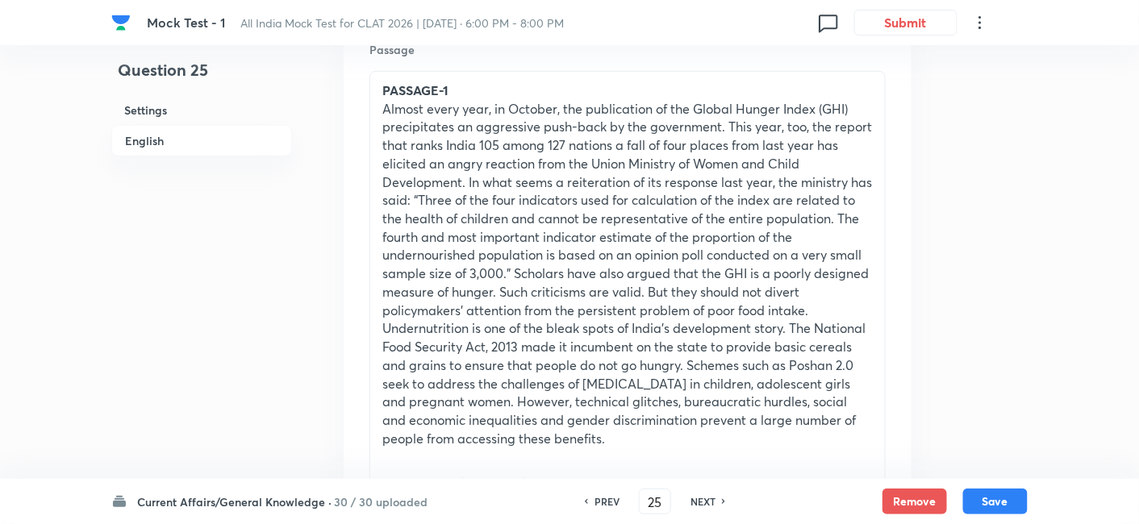
scroll to position [537, 0]
